Goal: Find specific page/section: Find specific page/section

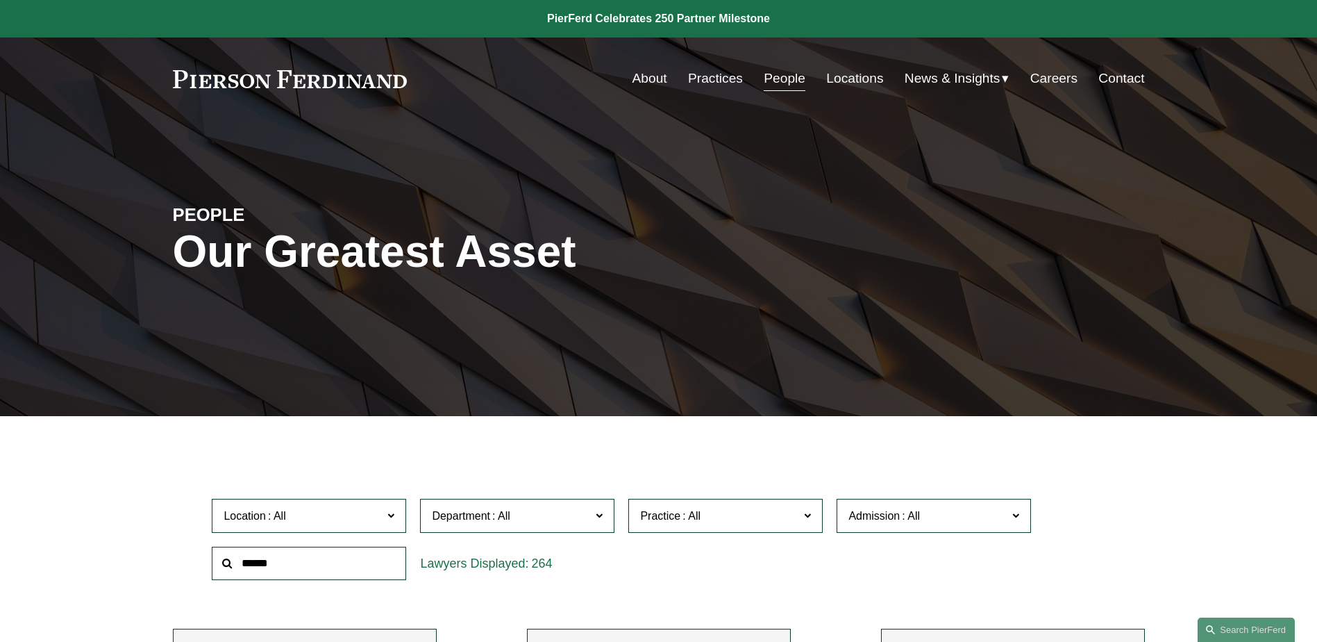
click at [703, 82] on link "Practices" at bounding box center [715, 78] width 55 height 26
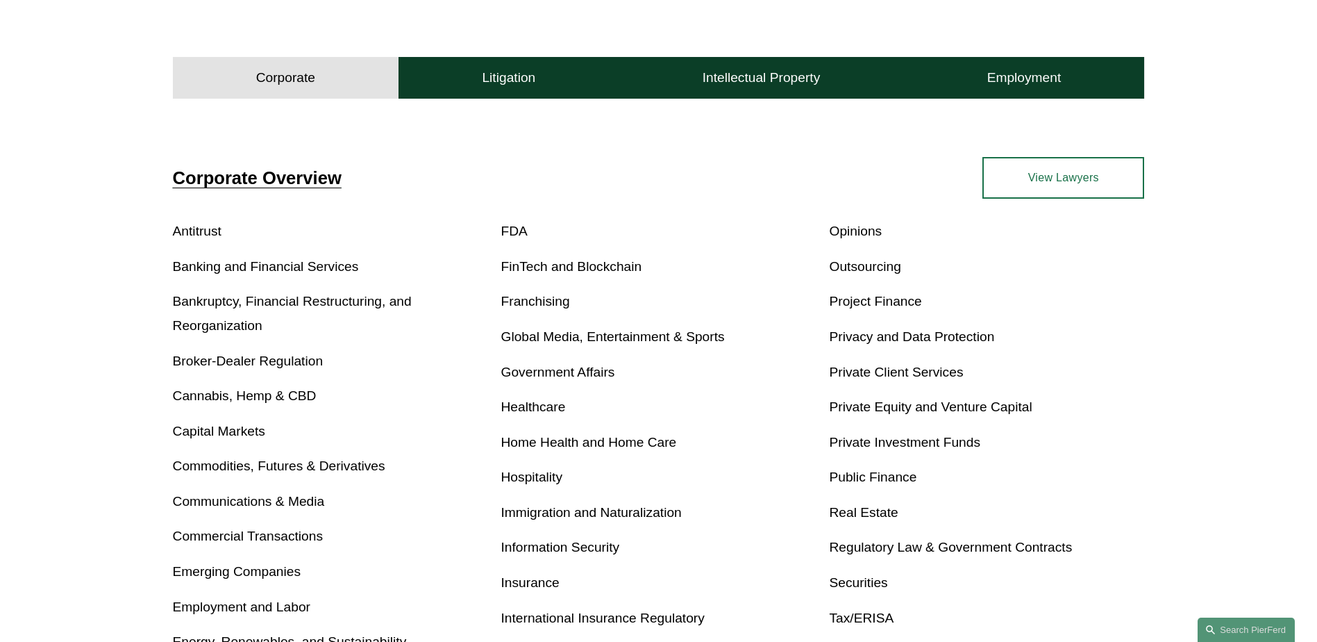
scroll to position [424, 0]
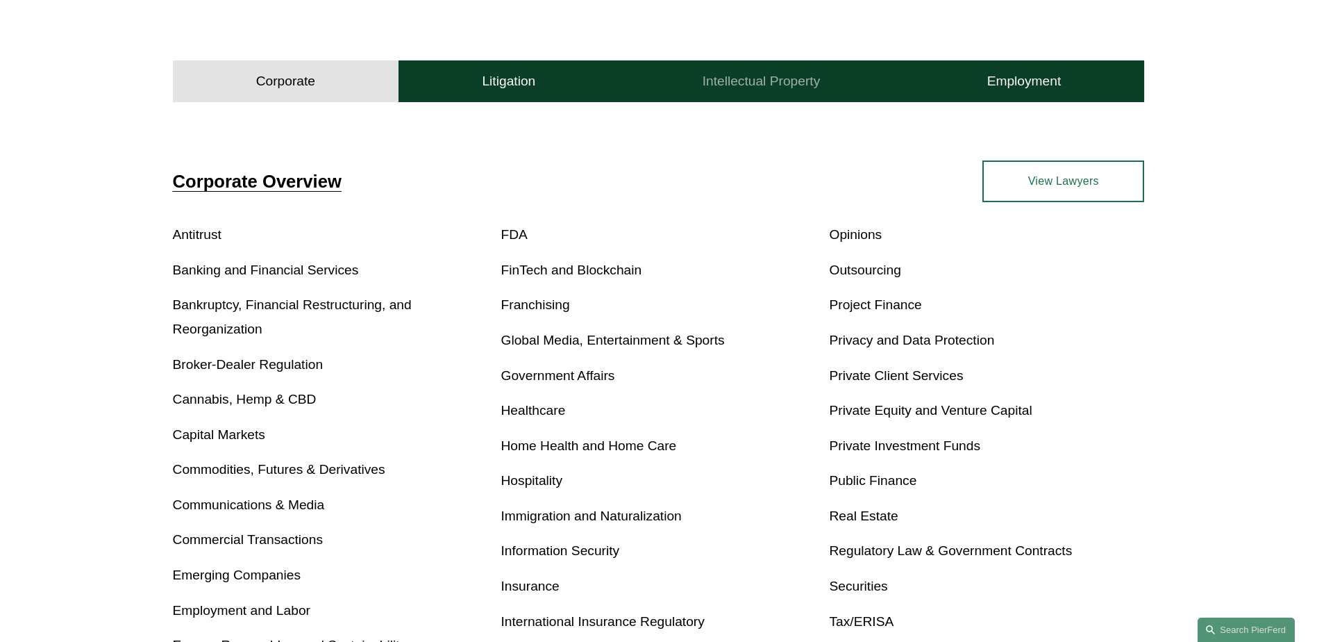
click at [765, 91] on button "Intellectual Property" at bounding box center [761, 81] width 285 height 42
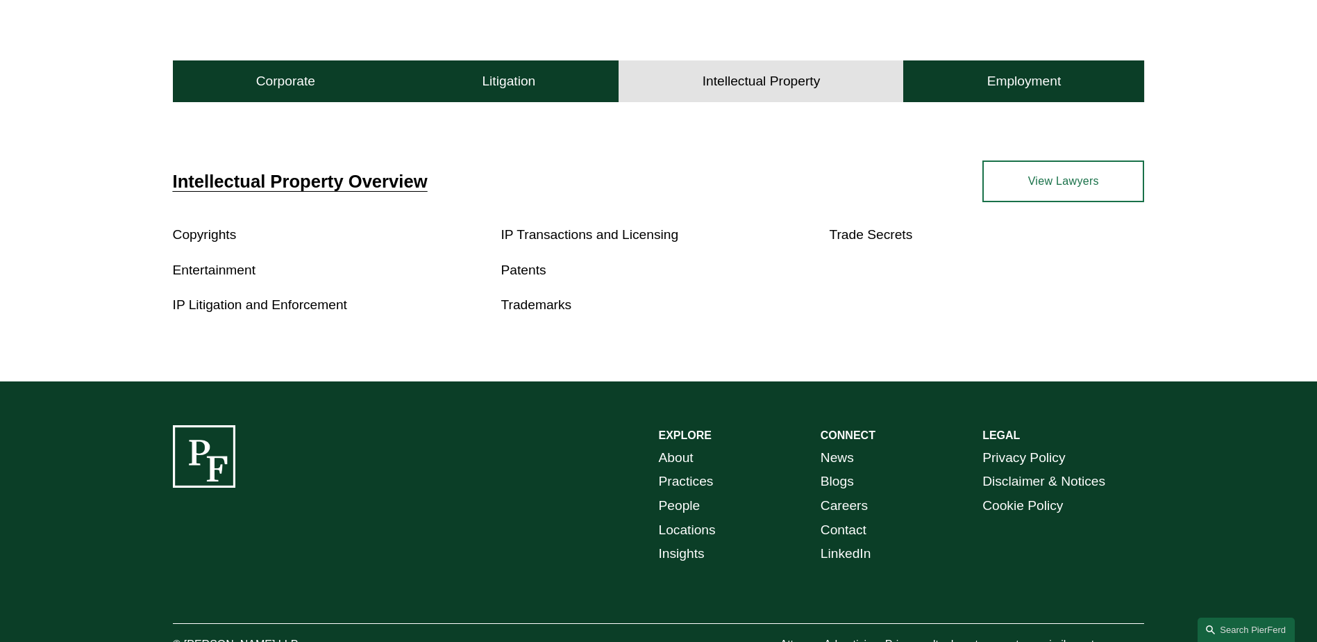
click at [569, 234] on link "IP Transactions and Licensing" at bounding box center [590, 234] width 178 height 15
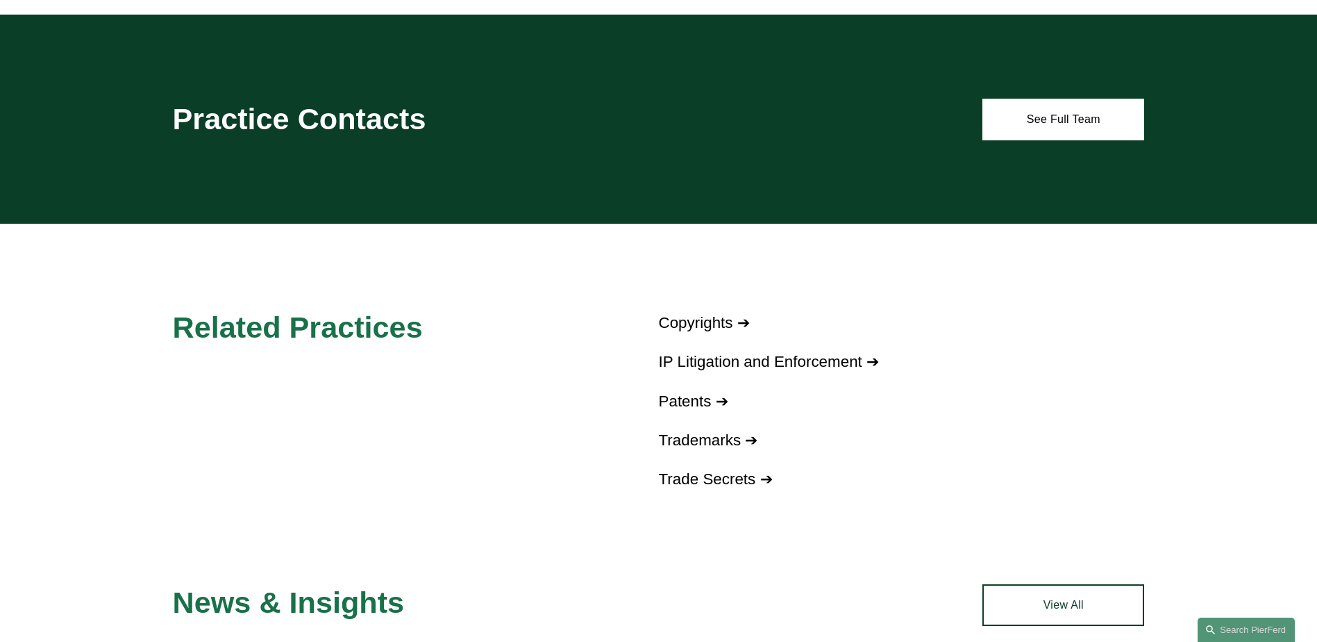
scroll to position [903, 0]
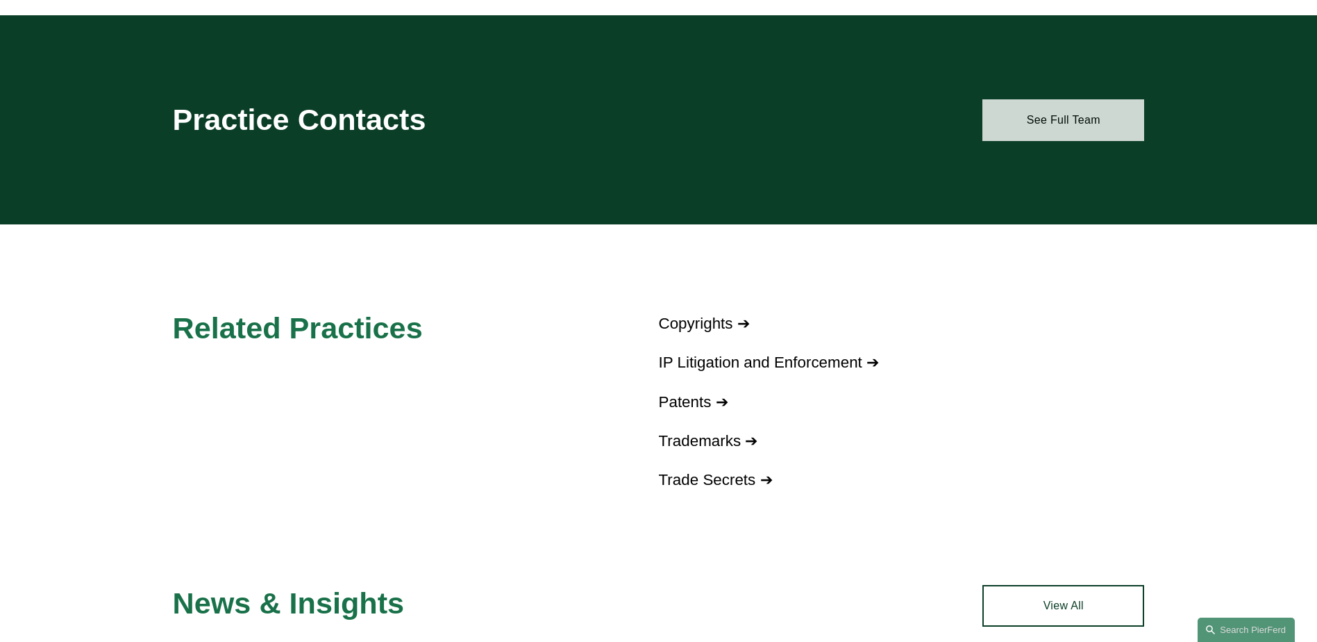
click at [1058, 136] on link "See Full Team" at bounding box center [1064, 120] width 162 height 42
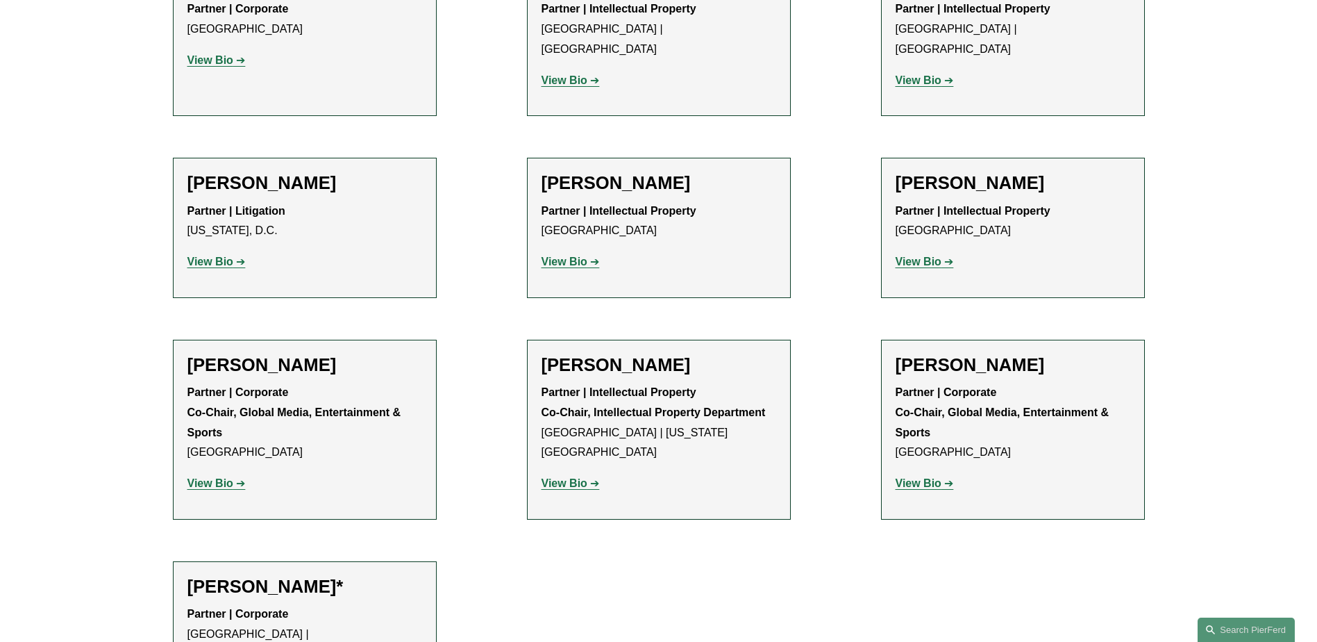
scroll to position [1458, 0]
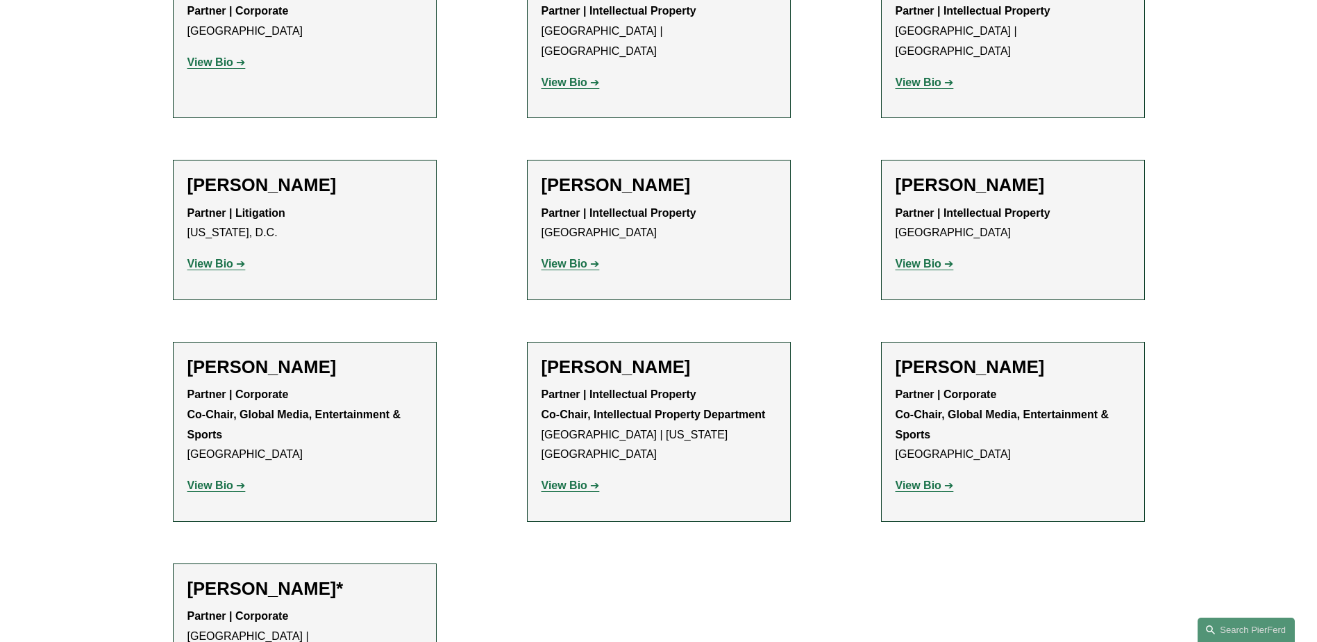
click at [583, 479] on strong "View Bio" at bounding box center [565, 485] width 46 height 12
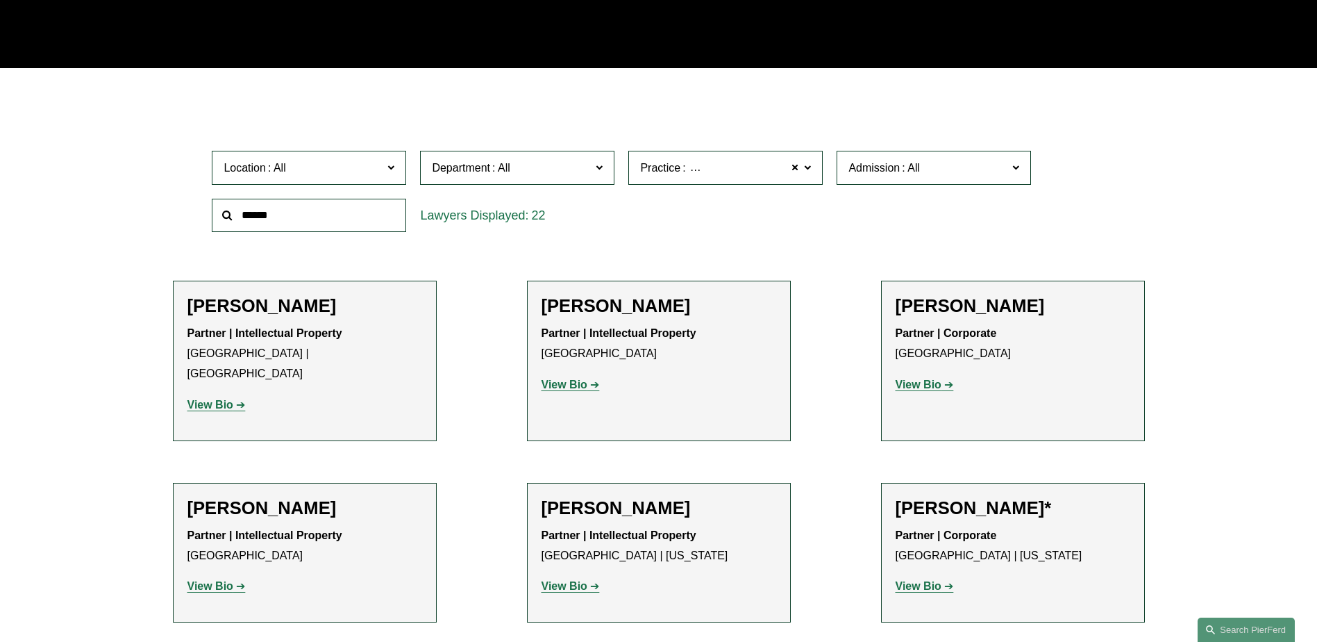
scroll to position [347, 0]
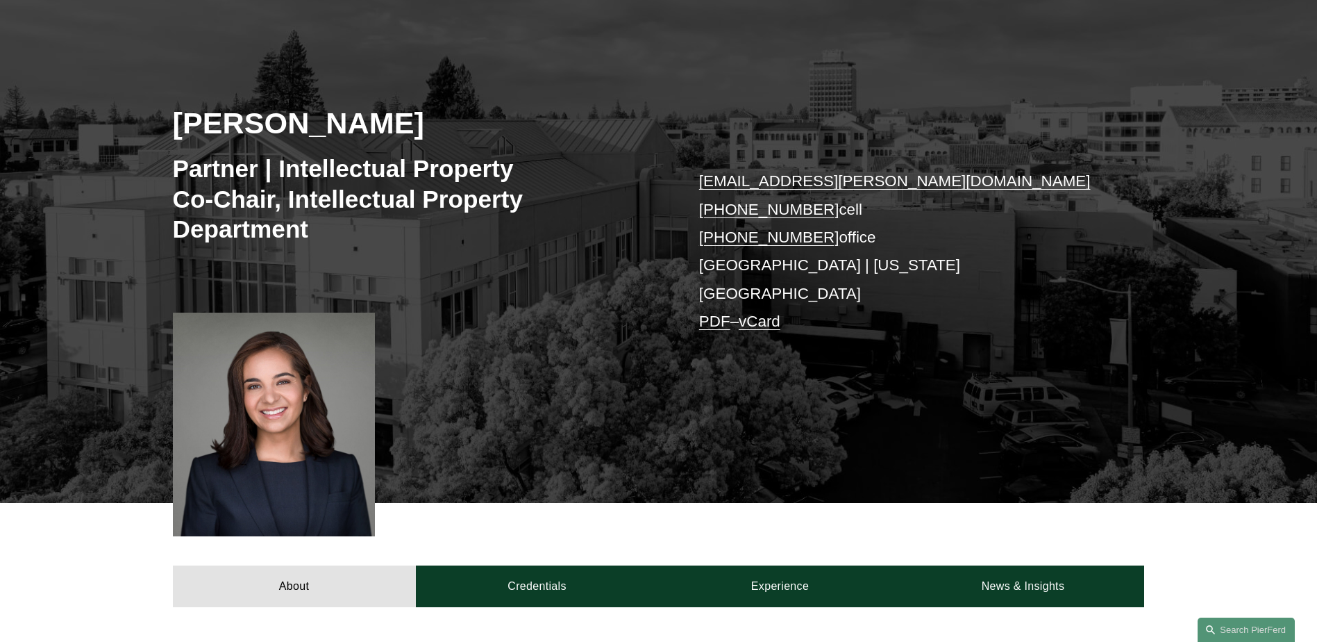
scroll to position [139, 0]
